Goal: Check status: Check status

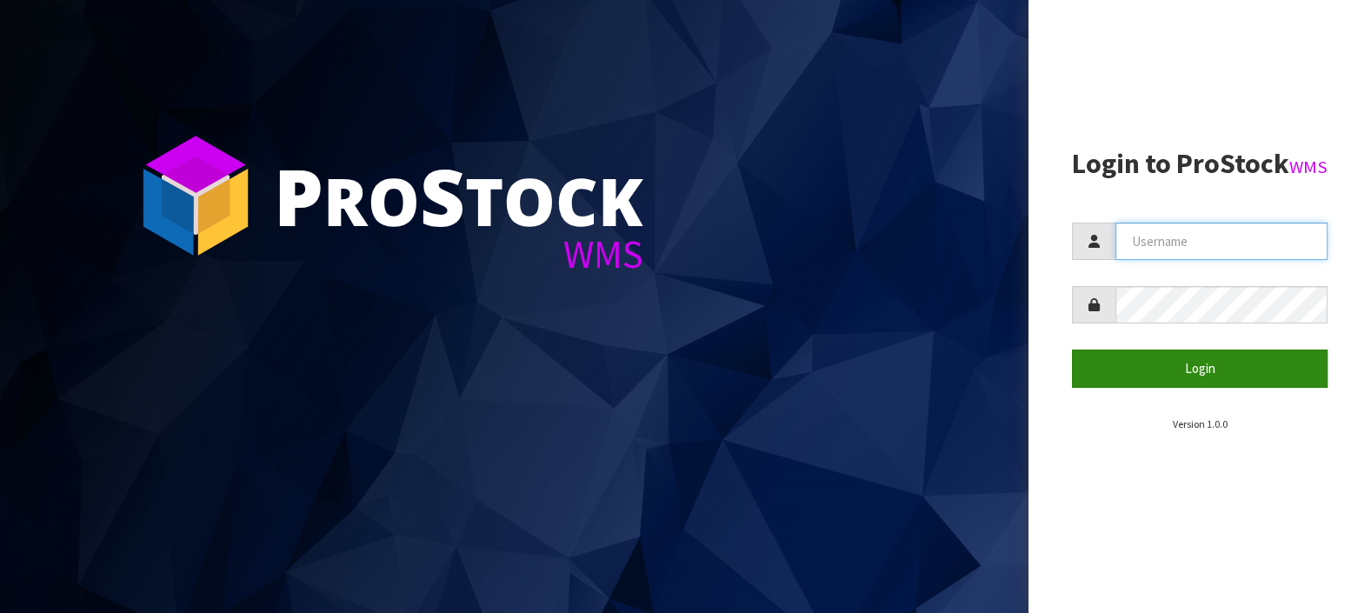
type input "LIFETIMEBRANDS"
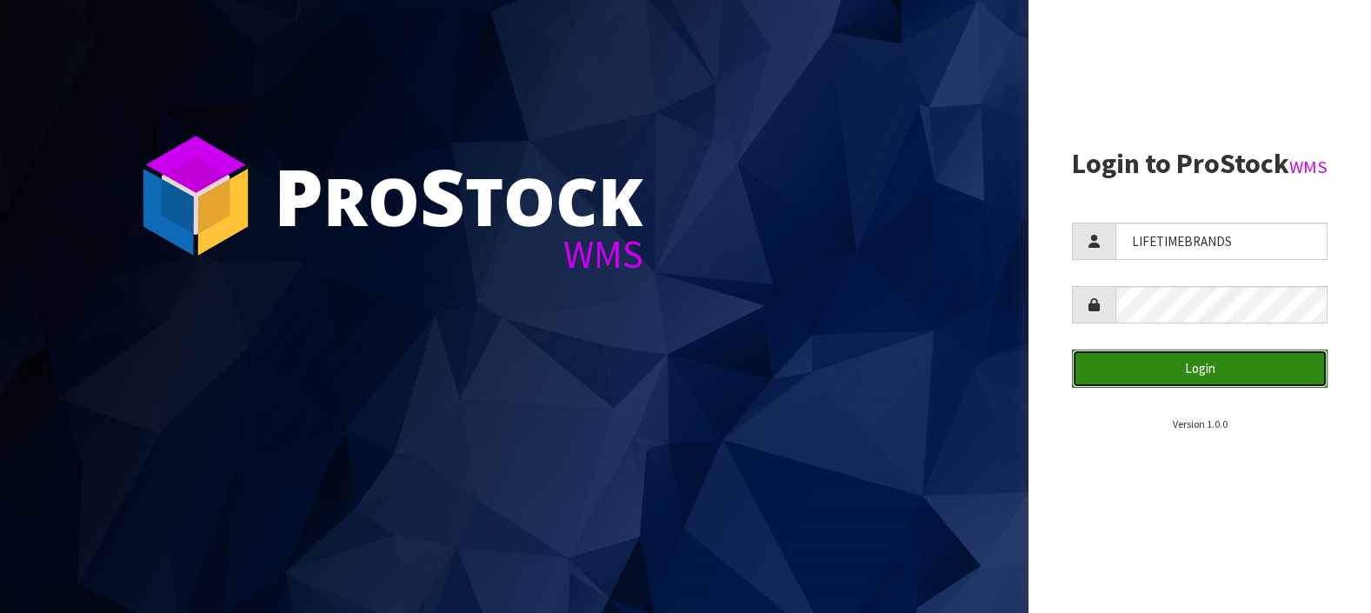
click at [1169, 387] on button "Login" at bounding box center [1200, 368] width 256 height 37
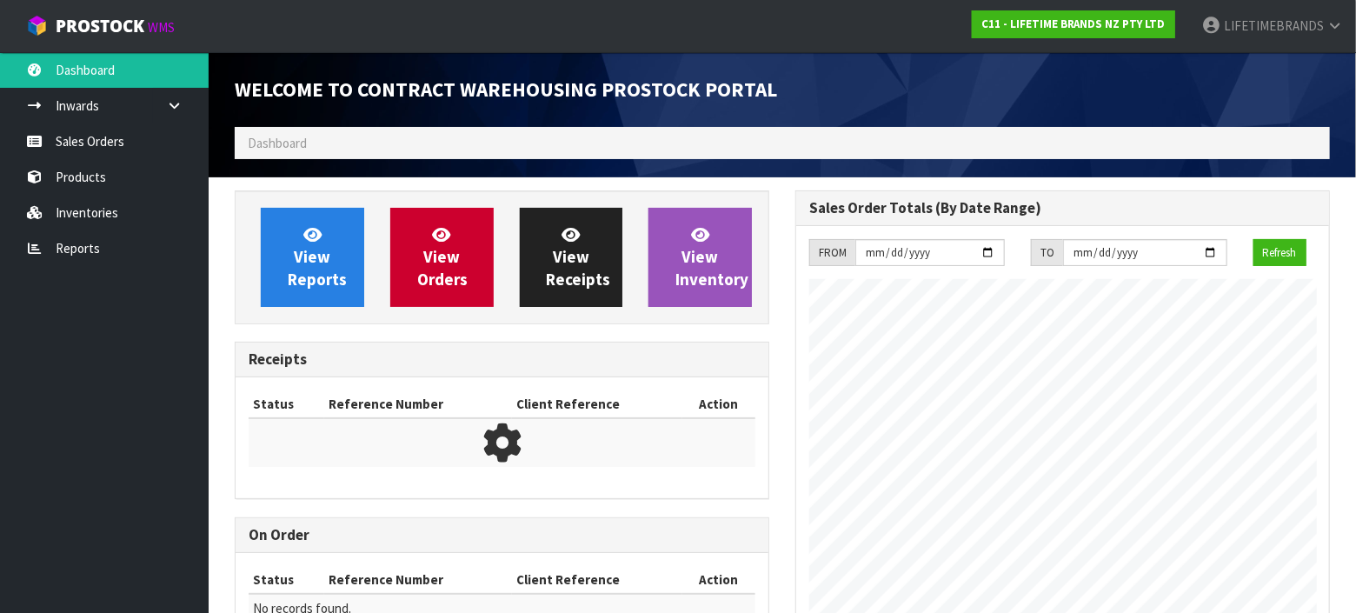
scroll to position [1036, 561]
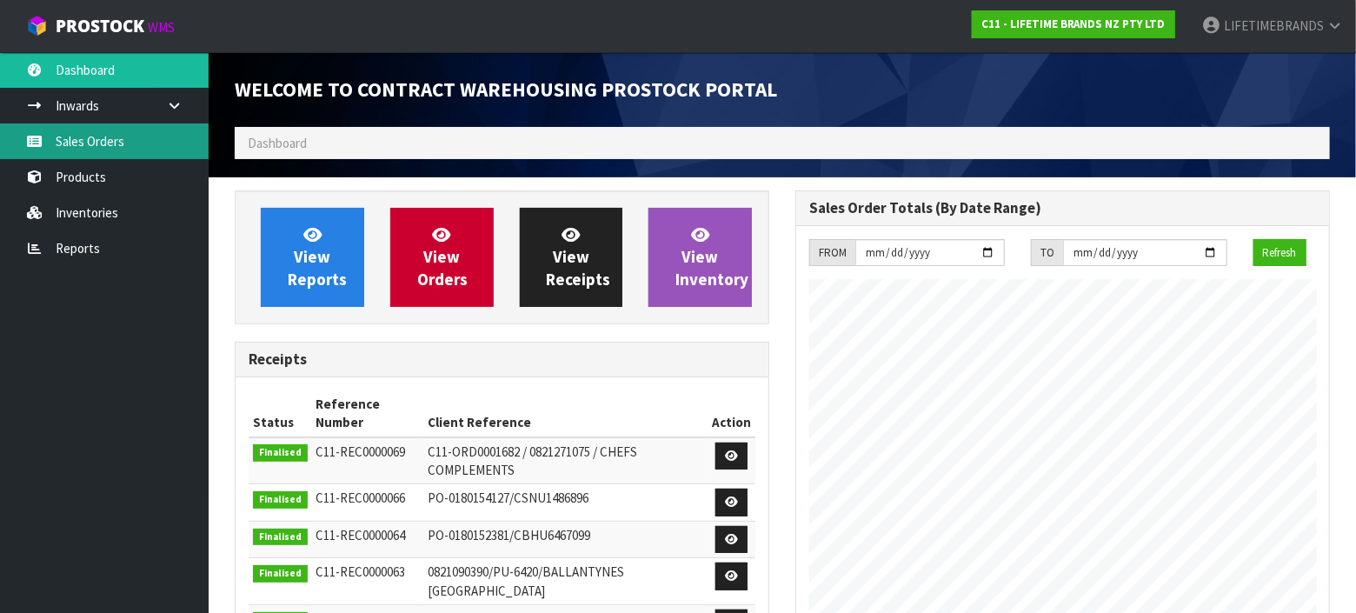
click at [111, 145] on link "Sales Orders" at bounding box center [104, 141] width 209 height 36
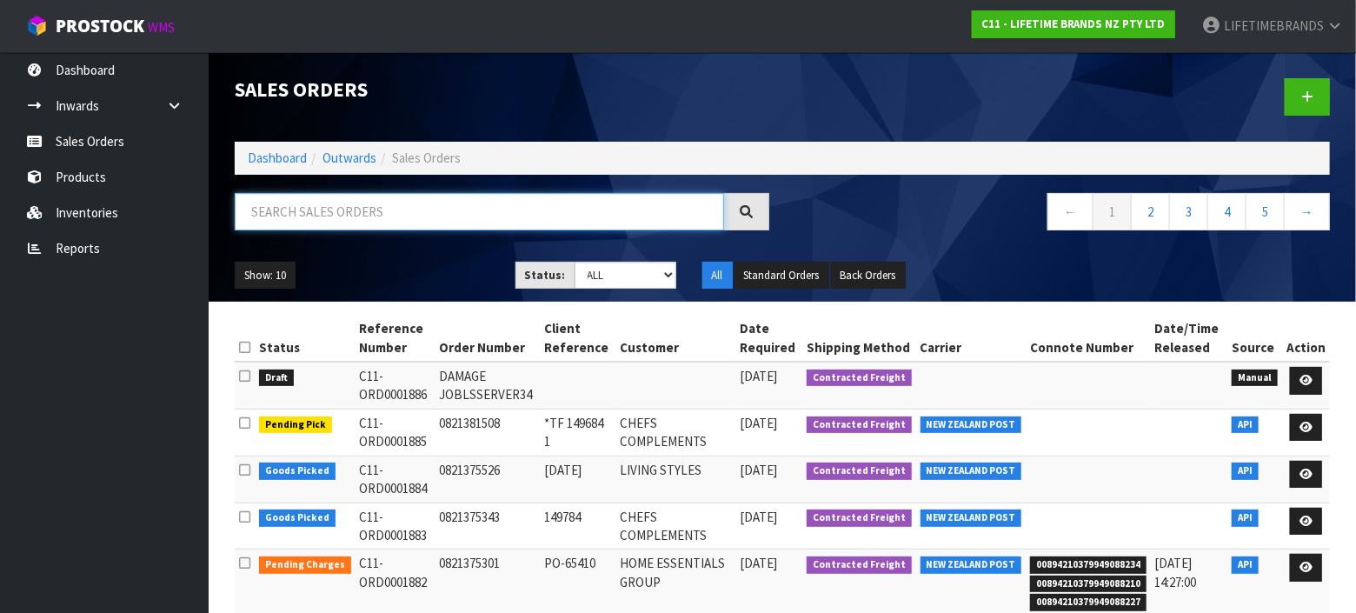
click at [354, 211] on input "text" at bounding box center [480, 211] width 490 height 37
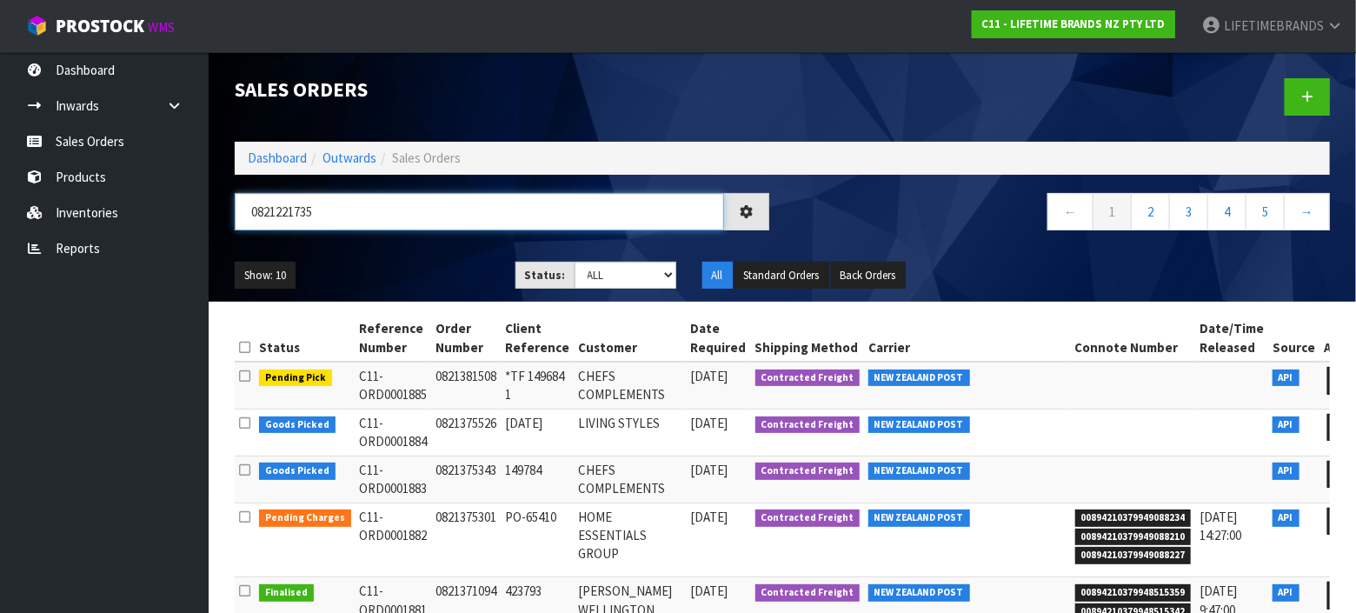
type input "0821221735"
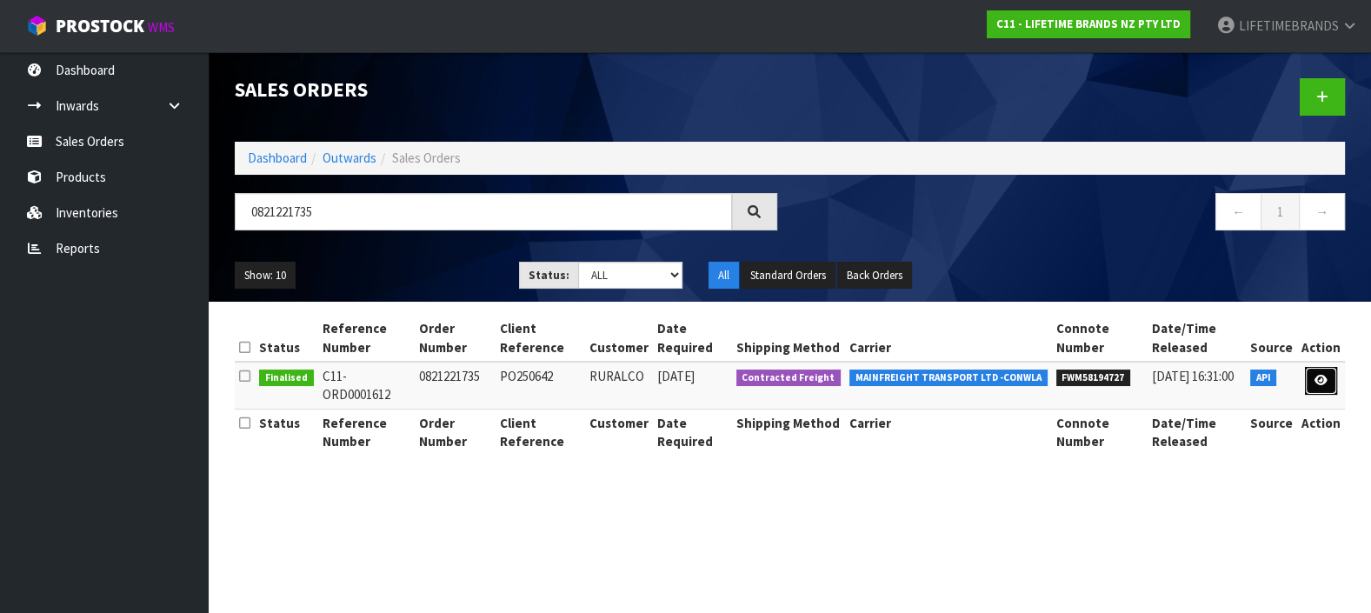
click at [1322, 376] on icon at bounding box center [1321, 380] width 13 height 11
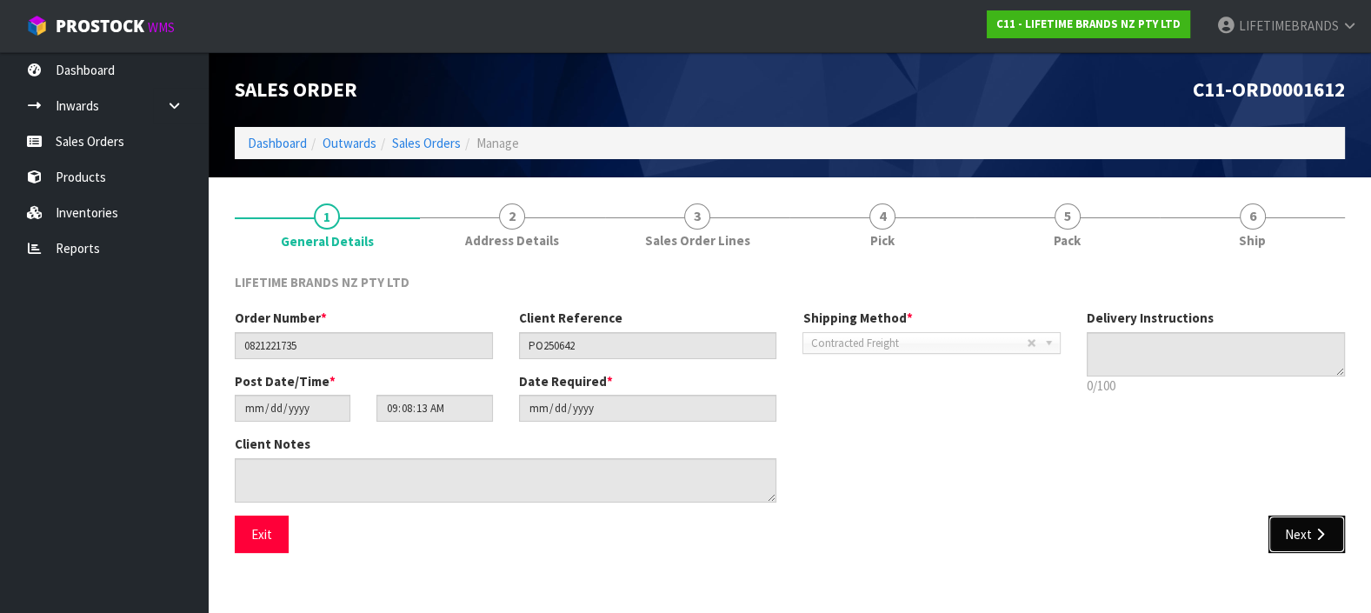
click at [1305, 531] on button "Next" at bounding box center [1307, 534] width 77 height 37
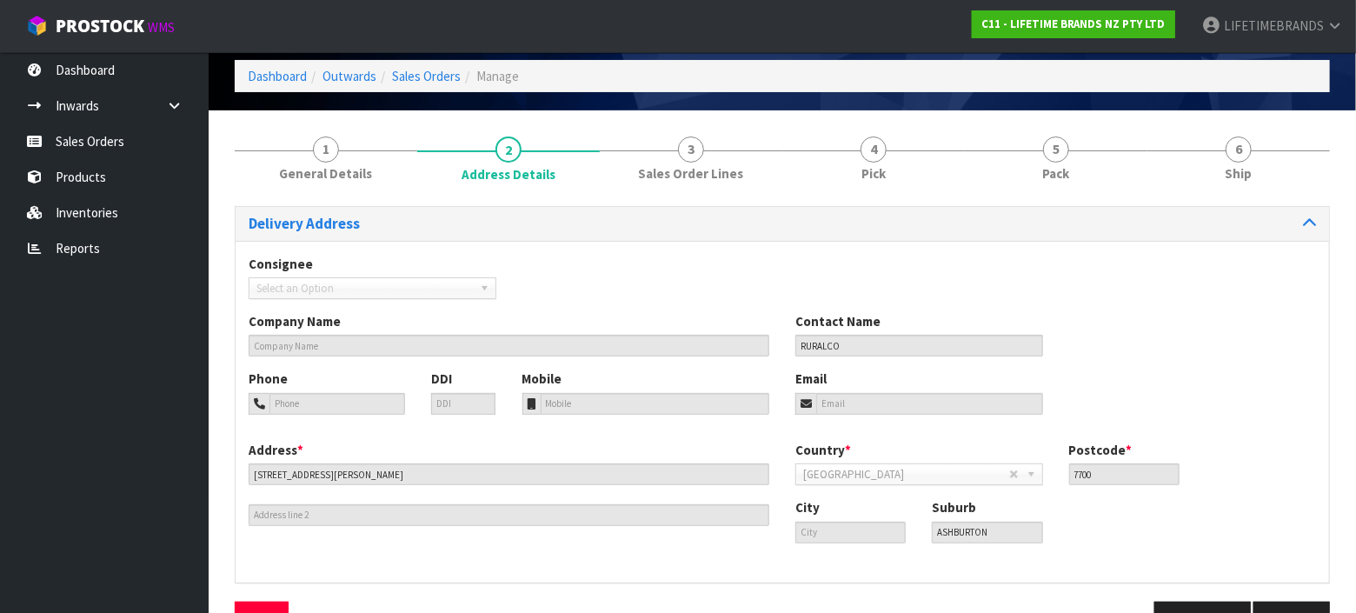
scroll to position [117, 0]
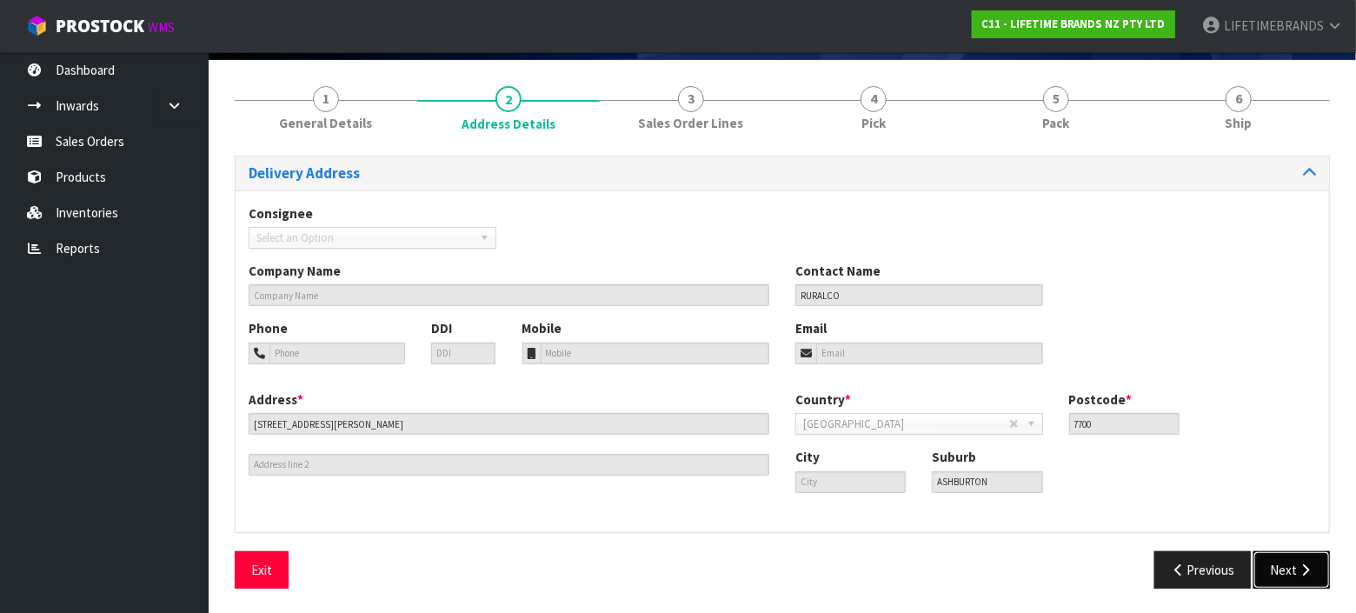
click at [1293, 561] on button "Next" at bounding box center [1292, 569] width 77 height 37
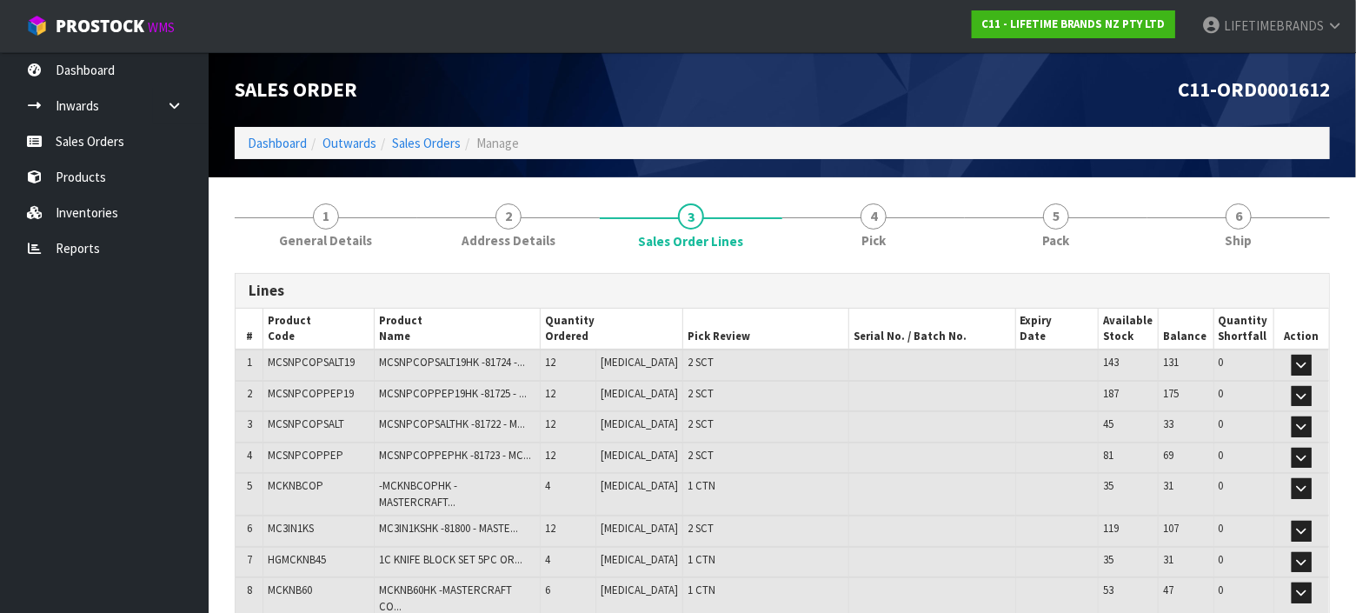
scroll to position [140, 0]
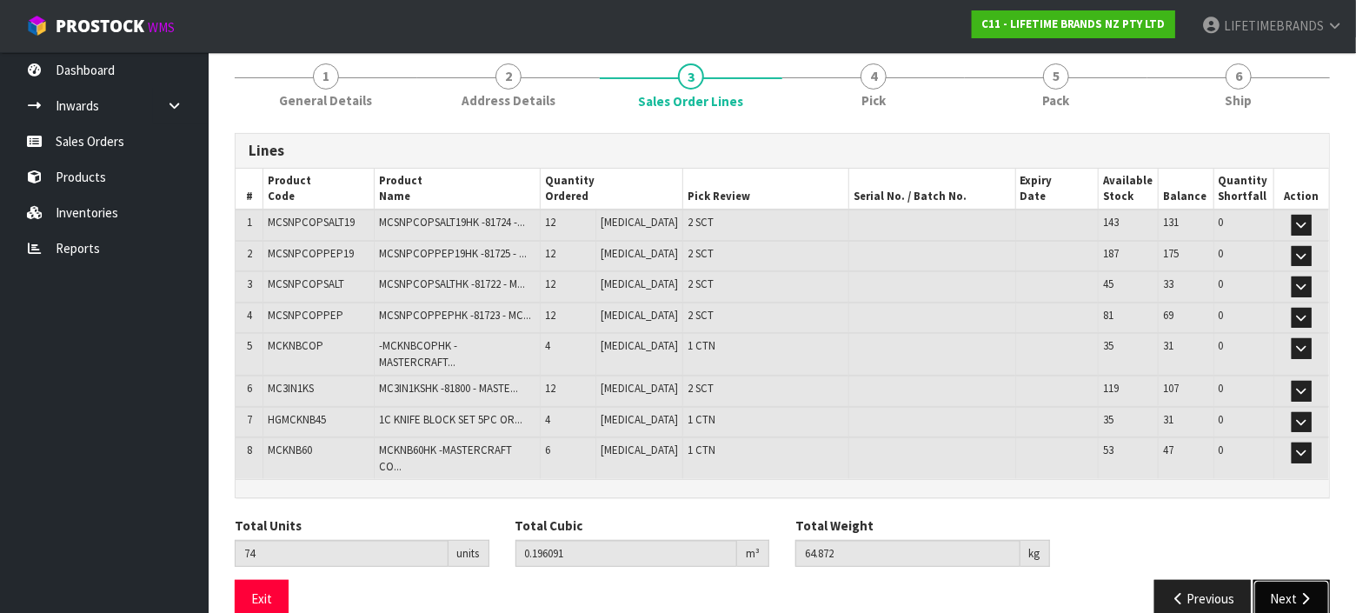
click at [1290, 580] on button "Next" at bounding box center [1292, 598] width 77 height 37
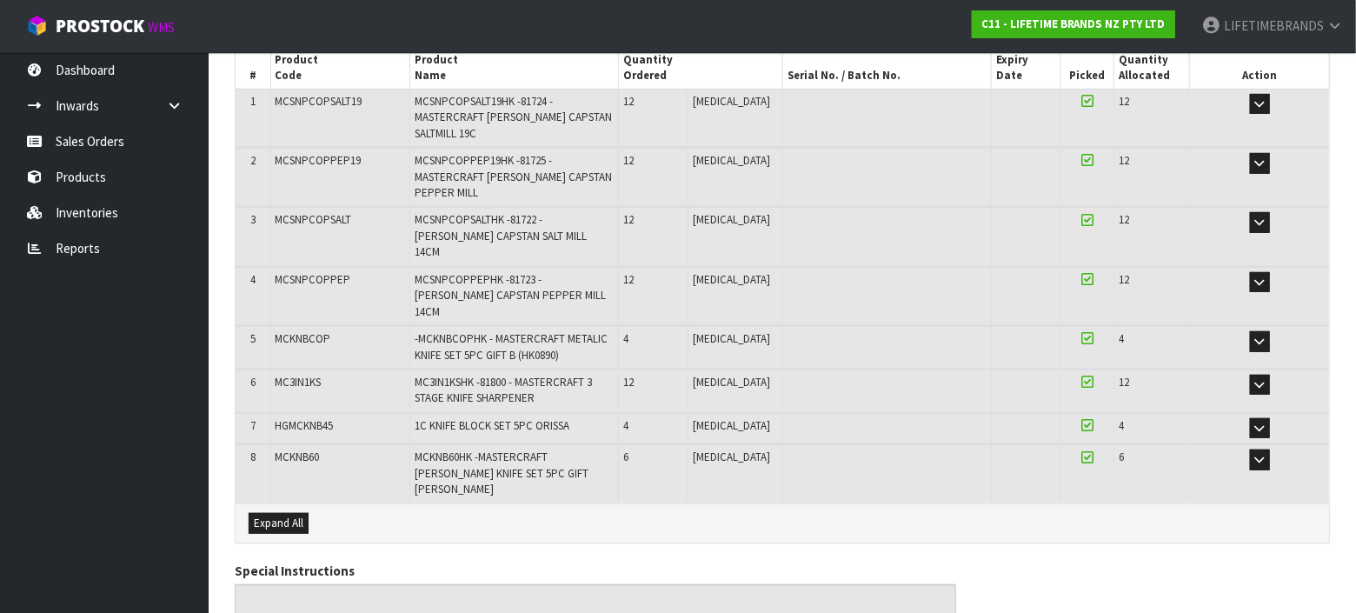
scroll to position [330, 0]
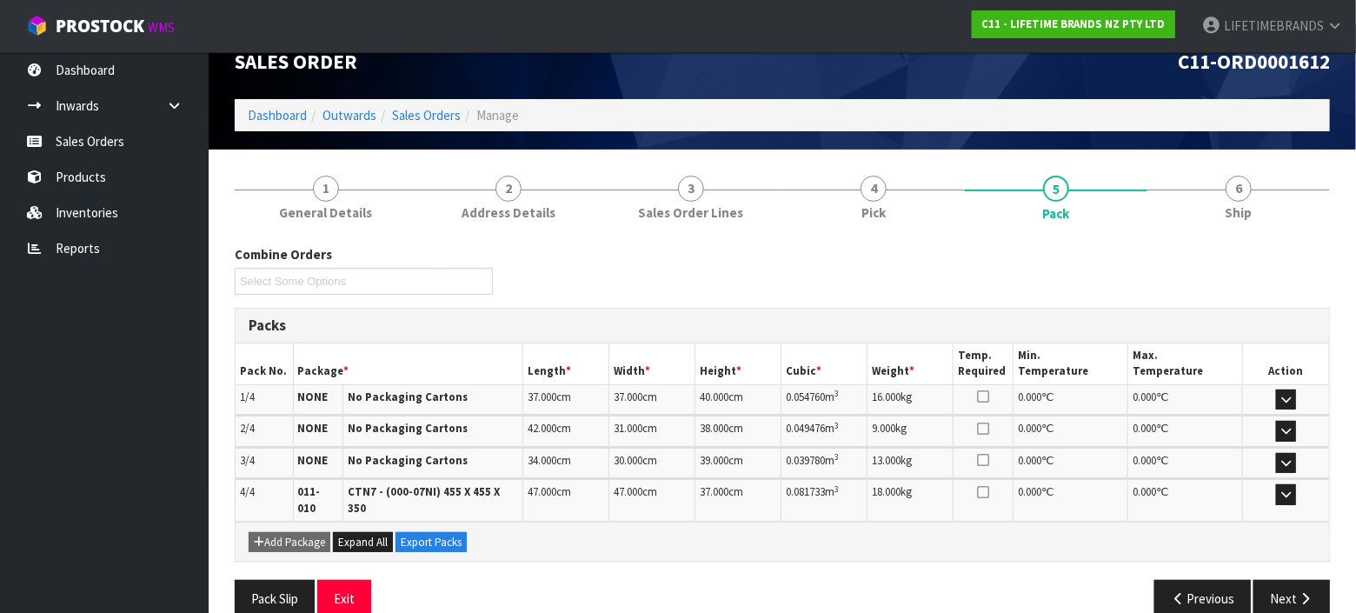
scroll to position [43, 0]
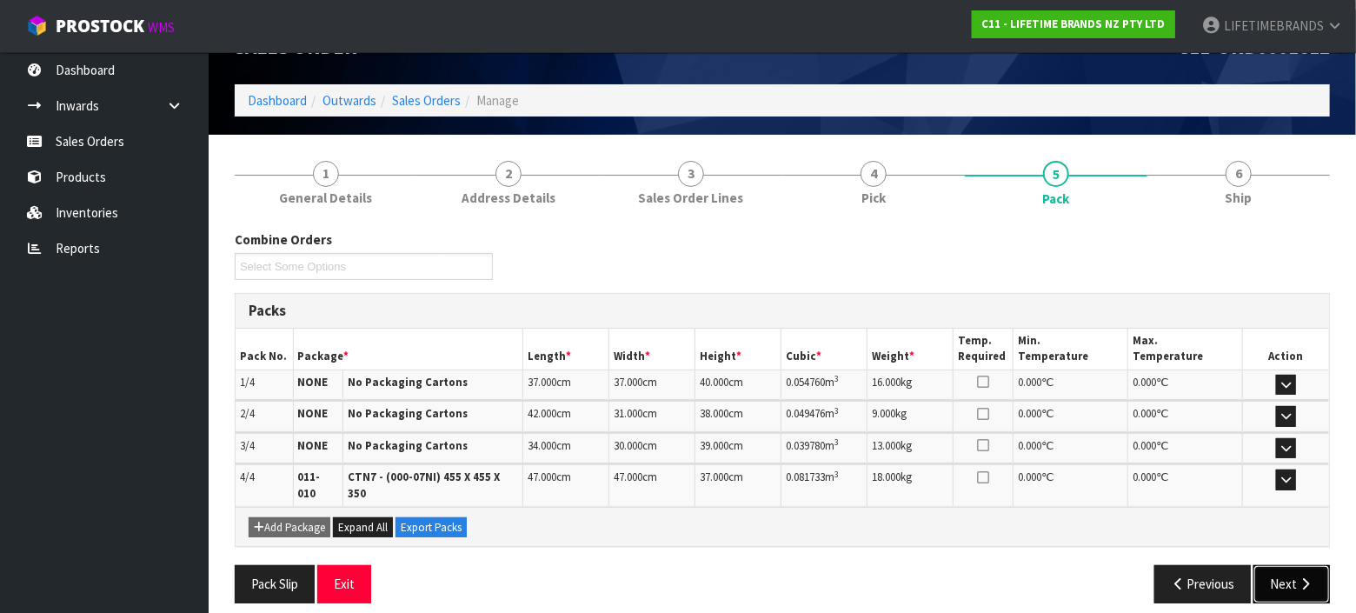
click at [1298, 577] on icon "button" at bounding box center [1305, 583] width 17 height 13
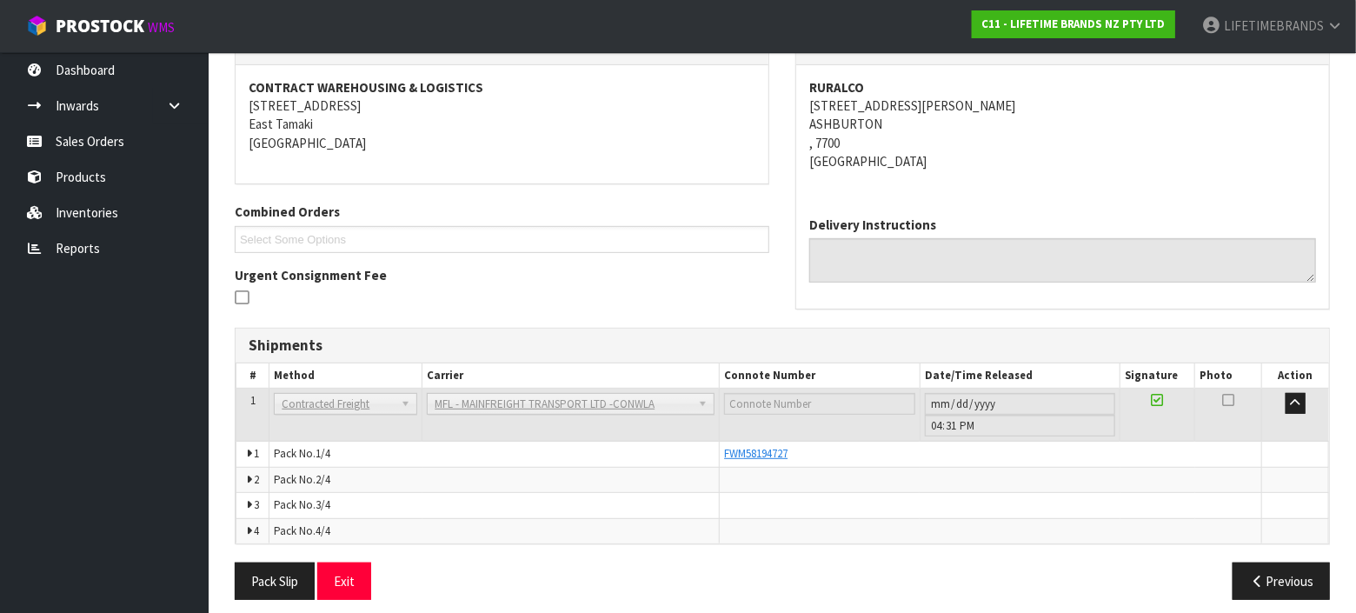
scroll to position [254, 0]
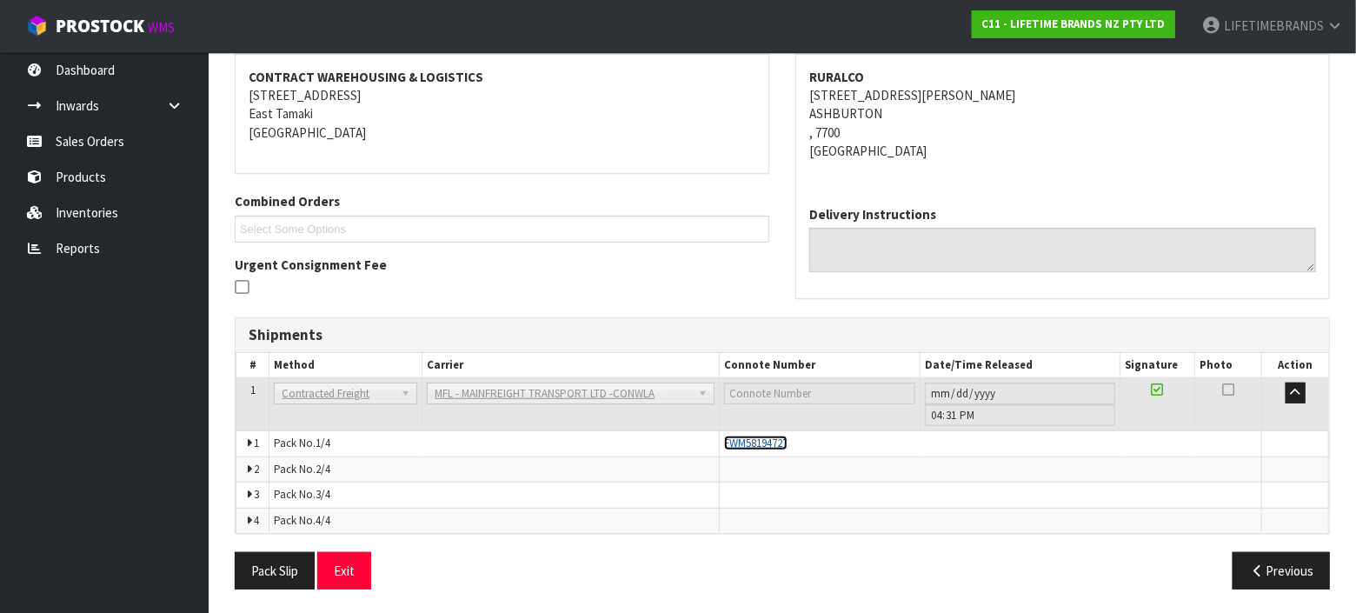
click at [755, 438] on span "FWM58194727" at bounding box center [755, 443] width 63 height 15
